Goal: Information Seeking & Learning: Learn about a topic

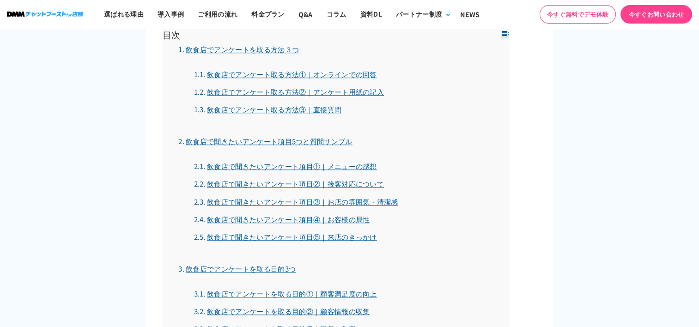
scroll to position [755, 0]
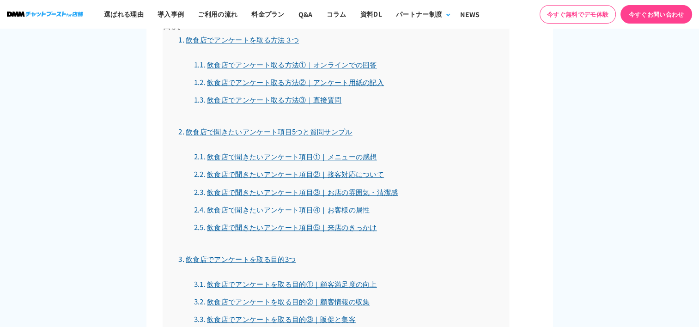
click at [349, 209] on link "飲食店で聞きたいアンケート項目④｜お客様の属性" at bounding box center [282, 210] width 176 height 10
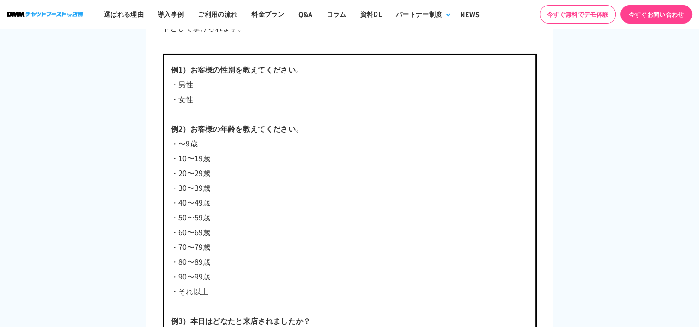
scroll to position [3332, 0]
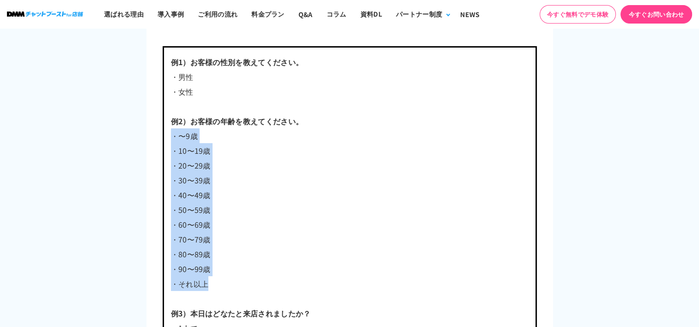
drag, startPoint x: 172, startPoint y: 132, endPoint x: 224, endPoint y: 264, distance: 142.6
click at [224, 270] on div "例1）お客様の性別を教えてください。 ・男性 ・女性 例2）お客様の年齢を教えてください。 ・〜9歳 ・10〜19歳 ・20〜29歳 ・30〜39歳 ・40〜…" at bounding box center [350, 232] width 374 height 372
drag, startPoint x: 224, startPoint y: 264, endPoint x: 255, endPoint y: 168, distance: 101.0
click at [255, 173] on p "・30〜39歳" at bounding box center [350, 180] width 358 height 15
click at [172, 135] on p "・〜9歳" at bounding box center [350, 136] width 358 height 15
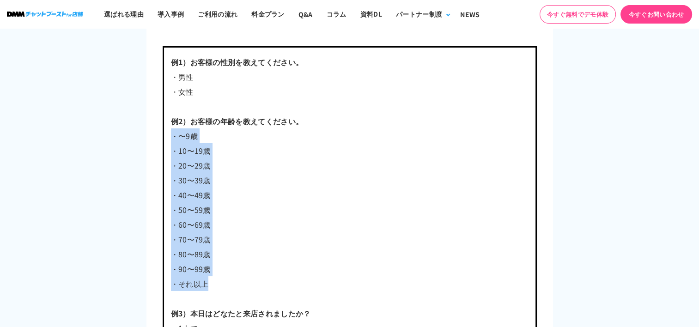
drag, startPoint x: 172, startPoint y: 134, endPoint x: 211, endPoint y: 278, distance: 149.9
click at [211, 278] on div "例1）お客様の性別を教えてください。 ・男性 ・女性 例2）お客様の年齢を教えてください。 ・〜9歳 ・10〜19歳 ・20〜29歳 ・30〜39歳 ・40〜…" at bounding box center [350, 232] width 374 height 372
drag, startPoint x: 211, startPoint y: 278, endPoint x: 194, endPoint y: 238, distance: 44.0
copy div "・〜9歳 ・10〜19歳 ・20〜29歳 ・30〜39歳 ・40〜49歳 ・50〜59歳 ・60〜69歳 ・70〜79歳 ・80〜89歳 ・90〜99歳 ・そ…"
click at [288, 217] on p "・60〜69歳" at bounding box center [350, 224] width 358 height 15
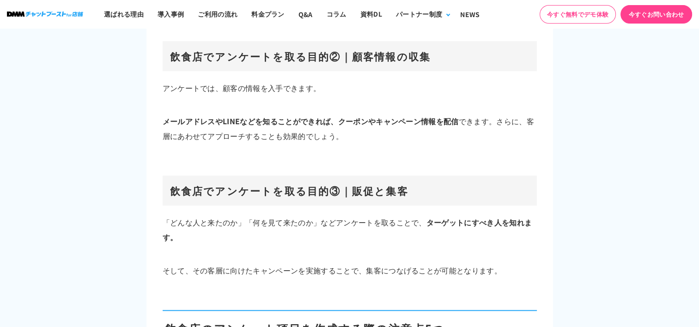
scroll to position [4302, 0]
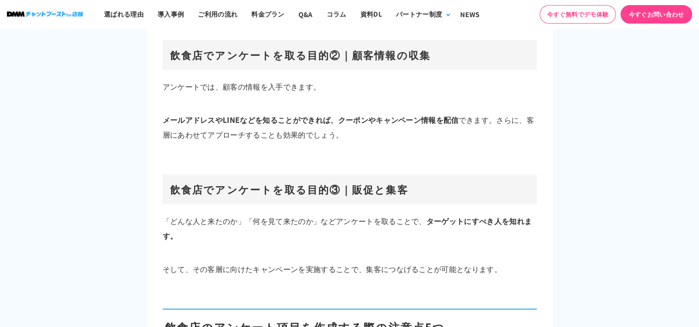
scroll to position [755, 0]
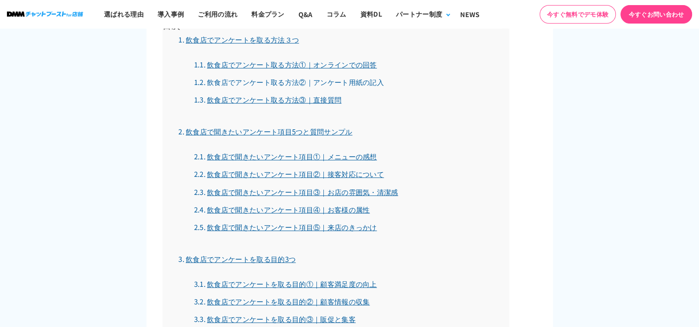
click at [303, 81] on link "飲食店でアンケート取る方法②｜アンケート用紙の記入" at bounding box center [289, 82] width 190 height 10
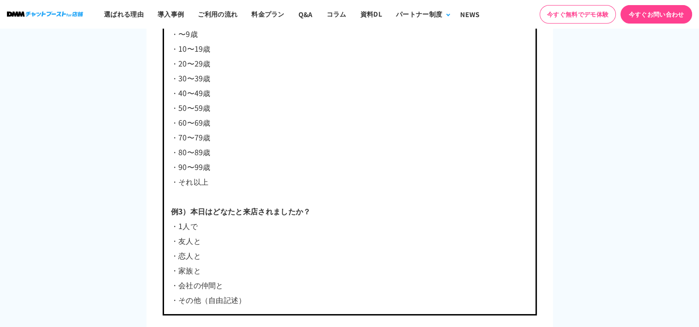
scroll to position [3435, 0]
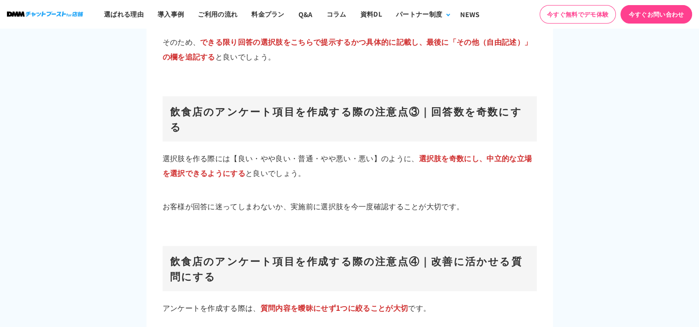
scroll to position [4962, 0]
